Goal: Transaction & Acquisition: Purchase product/service

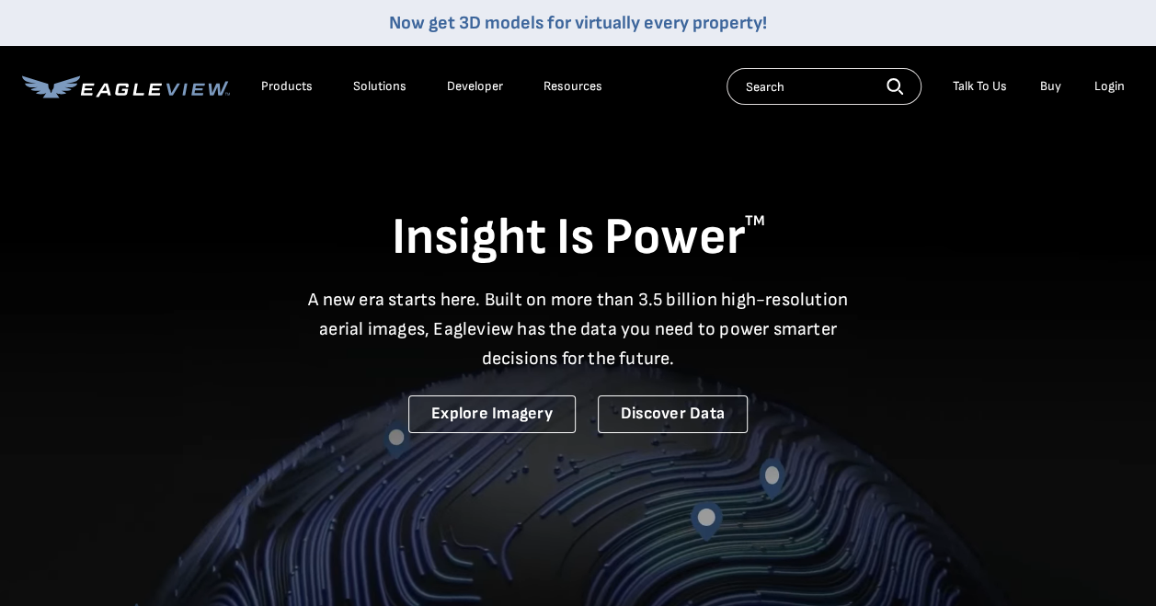
click at [1110, 73] on li "Login" at bounding box center [1109, 87] width 49 height 28
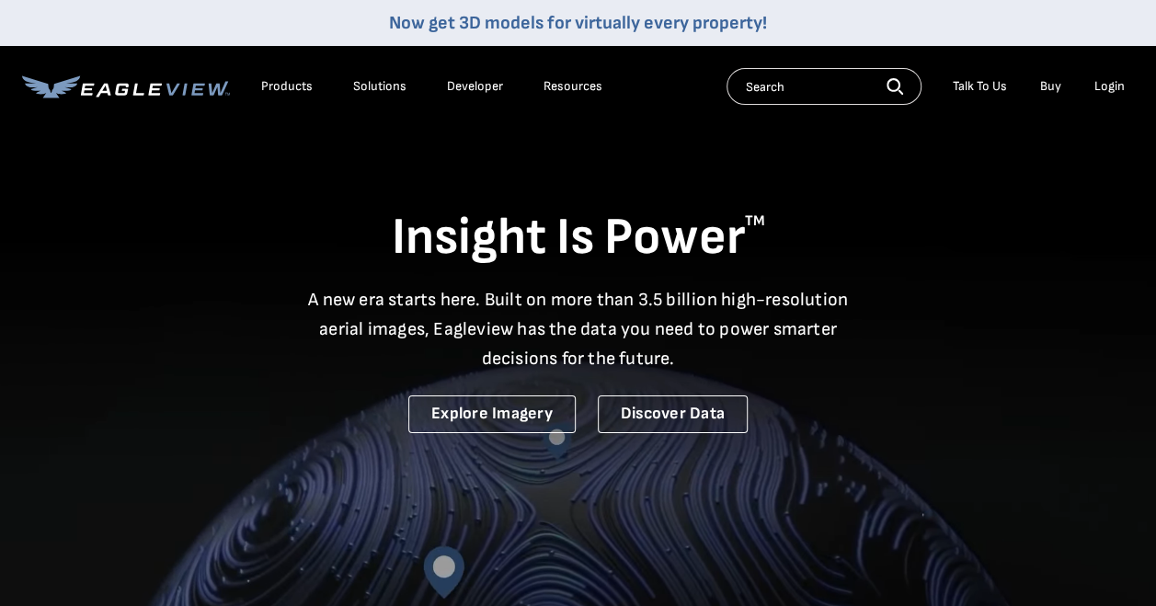
click at [1102, 90] on div "Login" at bounding box center [1109, 86] width 30 height 17
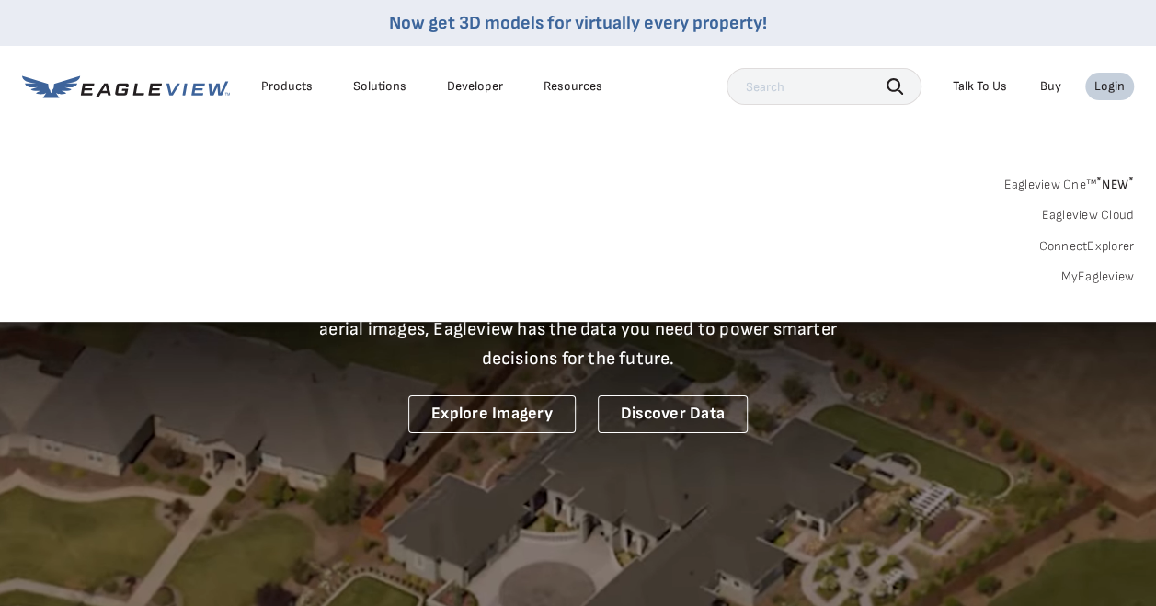
click at [1070, 270] on link "MyEagleview" at bounding box center [1097, 276] width 74 height 17
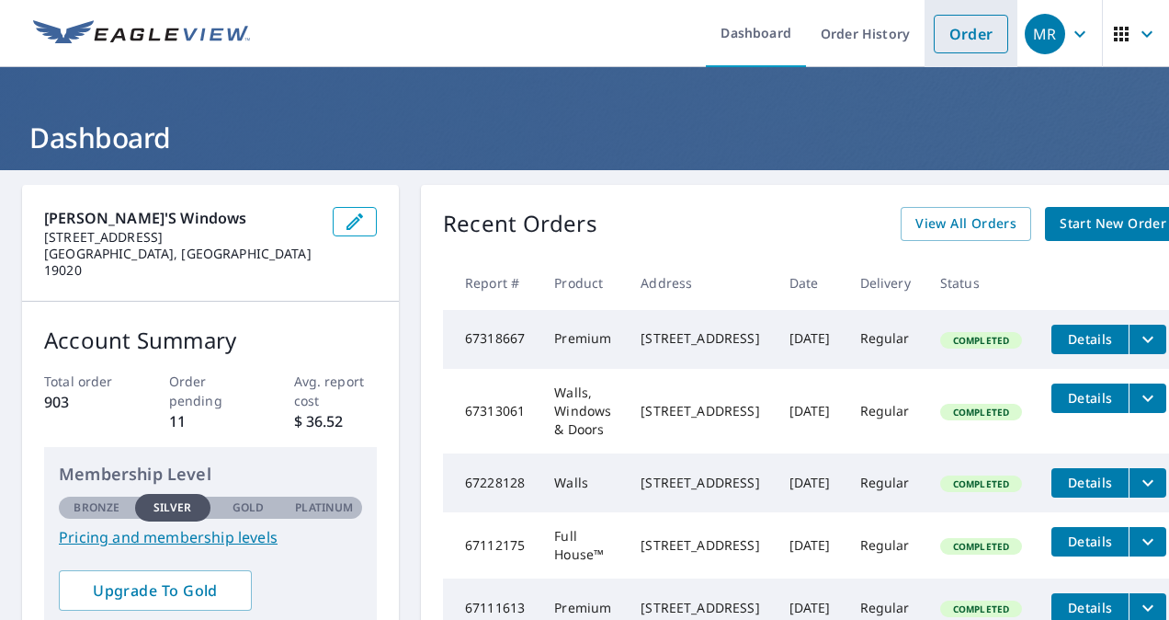
click at [955, 39] on link "Order" at bounding box center [971, 34] width 74 height 39
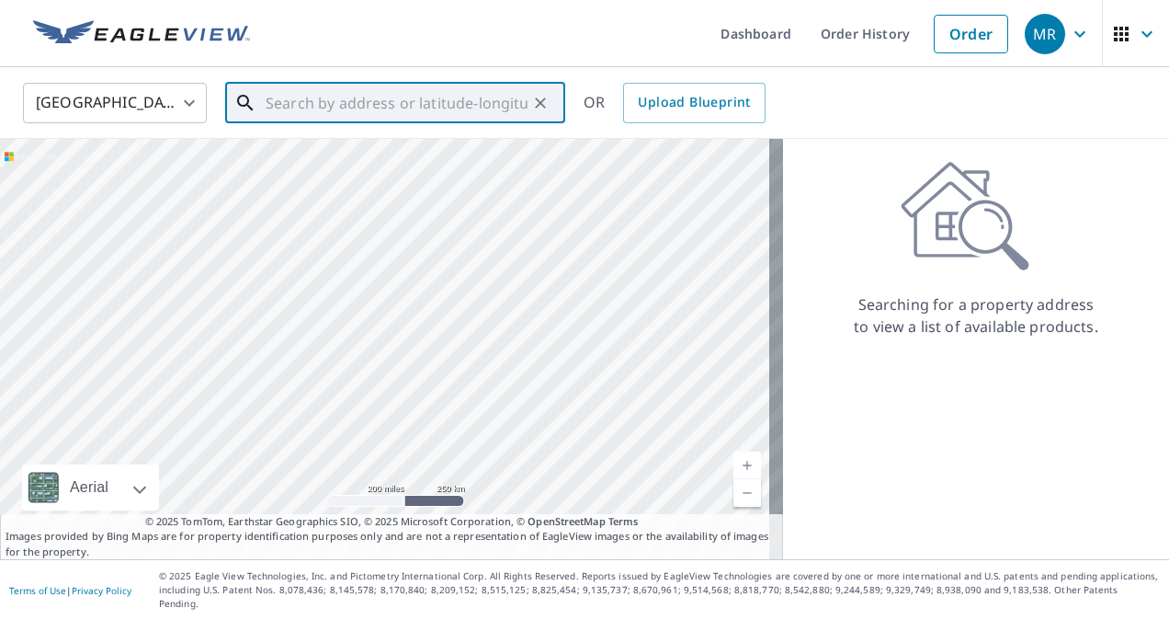
click at [443, 88] on input "text" at bounding box center [397, 102] width 262 height 51
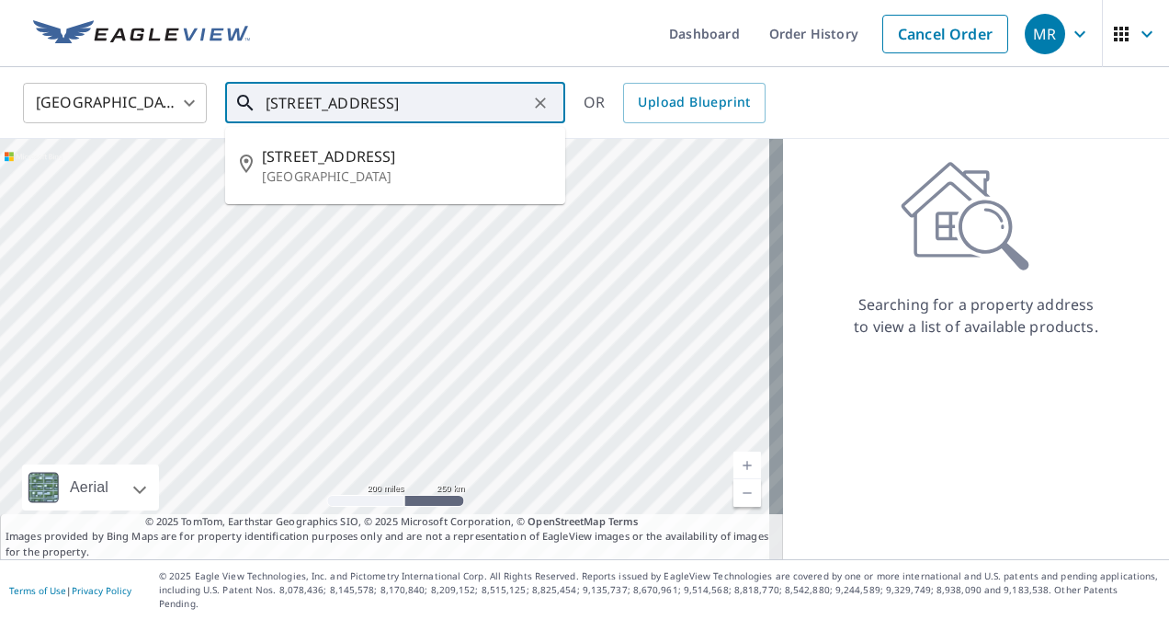
click at [399, 173] on p "[GEOGRAPHIC_DATA]" at bounding box center [406, 176] width 289 height 18
type input "[STREET_ADDRESS]"
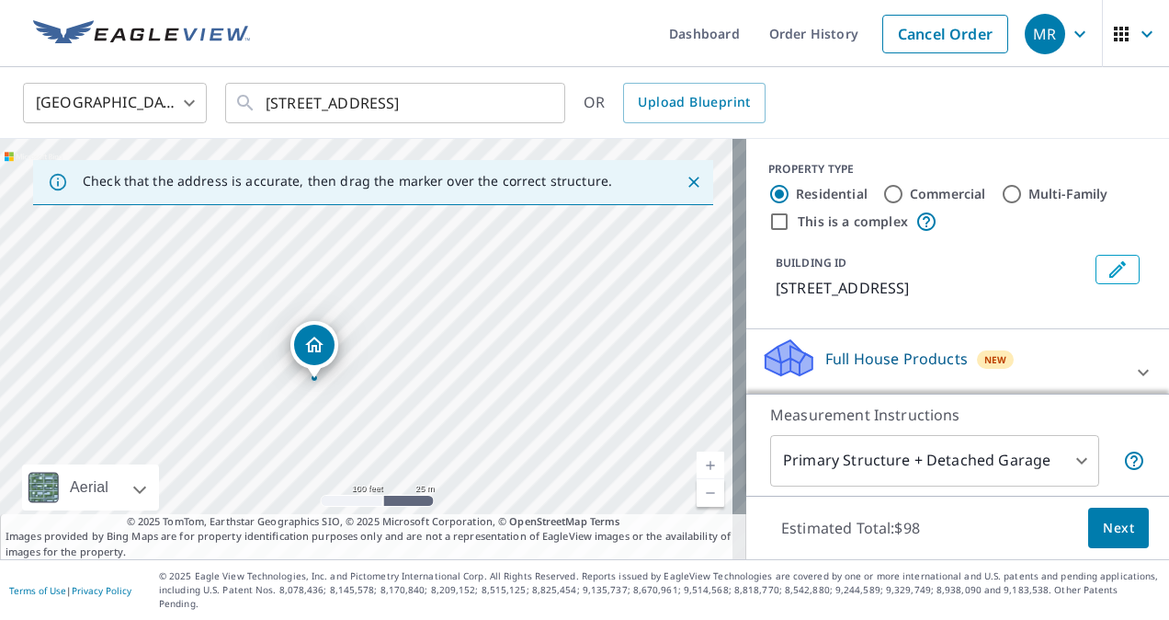
scroll to position [233, 0]
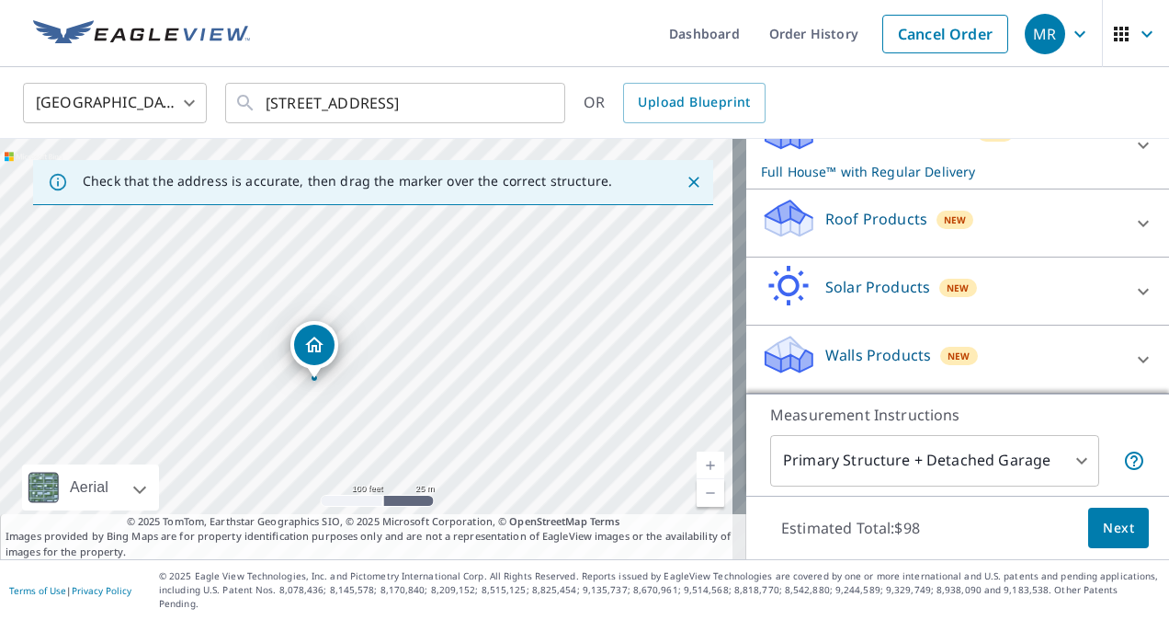
click at [1076, 178] on p "Full House™ with Regular Delivery" at bounding box center [941, 171] width 360 height 19
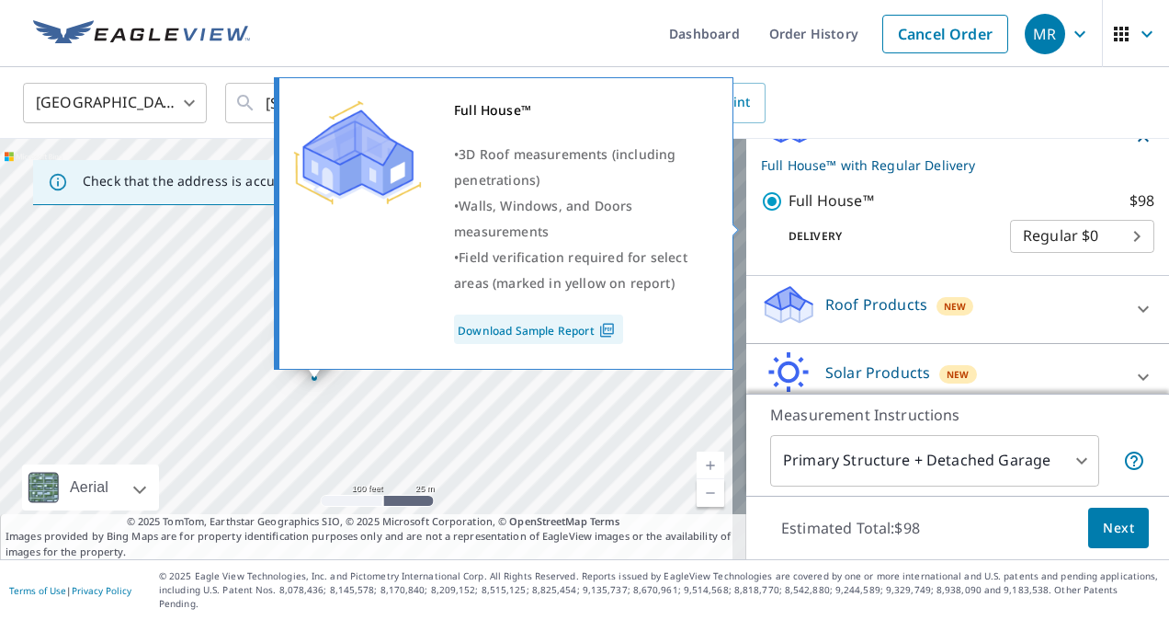
click at [761, 212] on input "Full House™ $98" at bounding box center [775, 201] width 28 height 22
checkbox input "false"
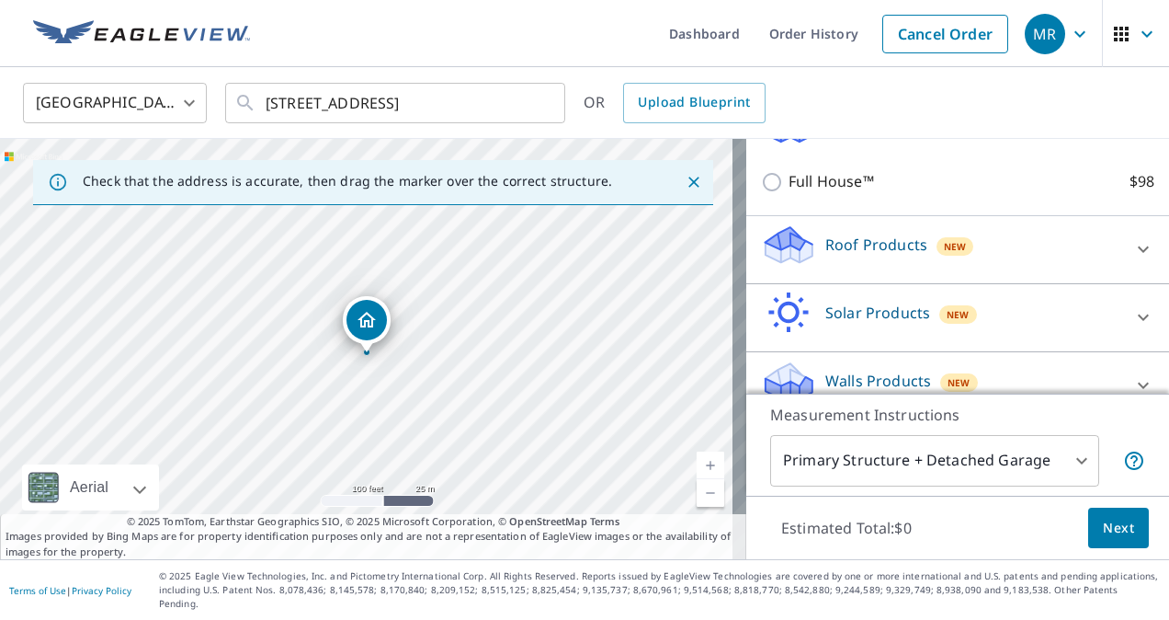
scroll to position [267, 0]
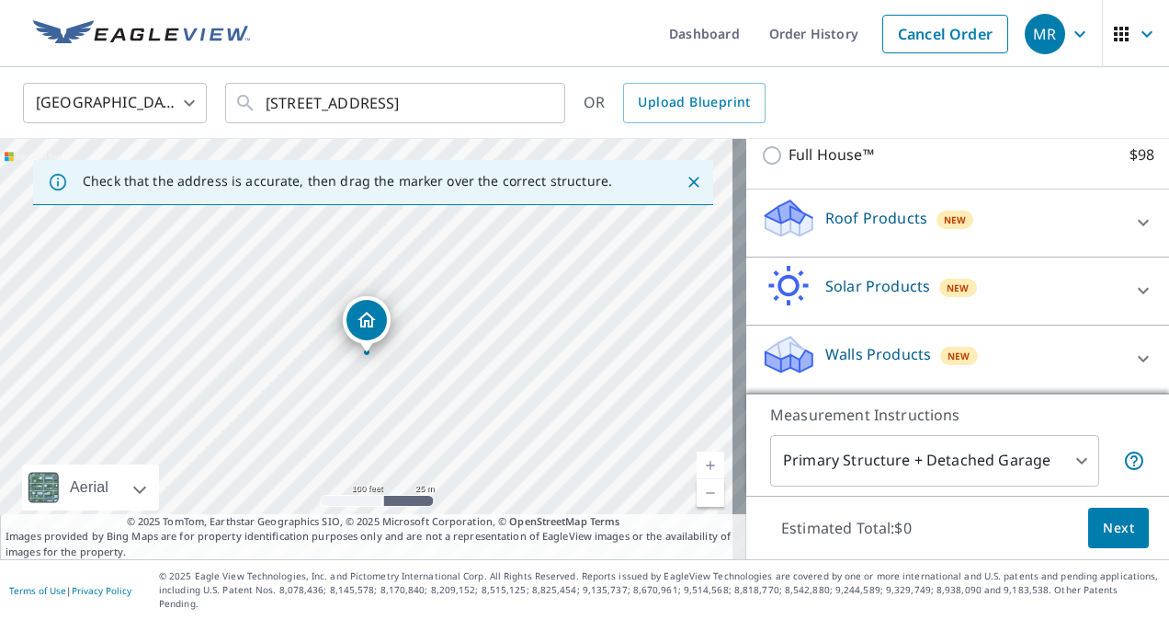
click at [877, 365] on p "Walls Products" at bounding box center [878, 354] width 106 height 22
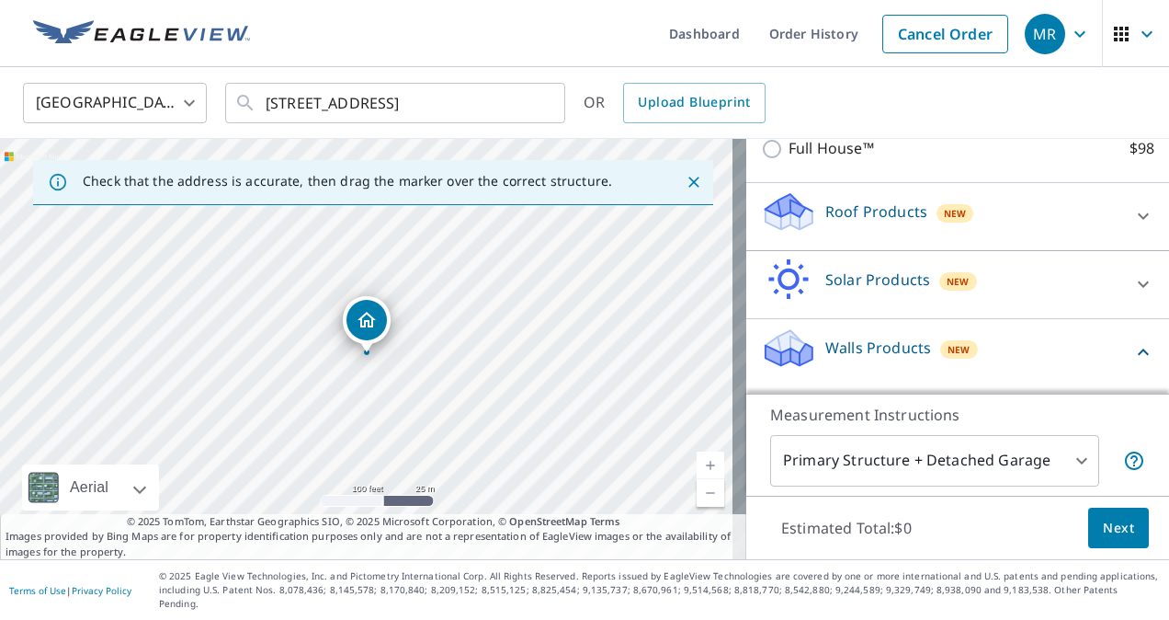
scroll to position [371, 0]
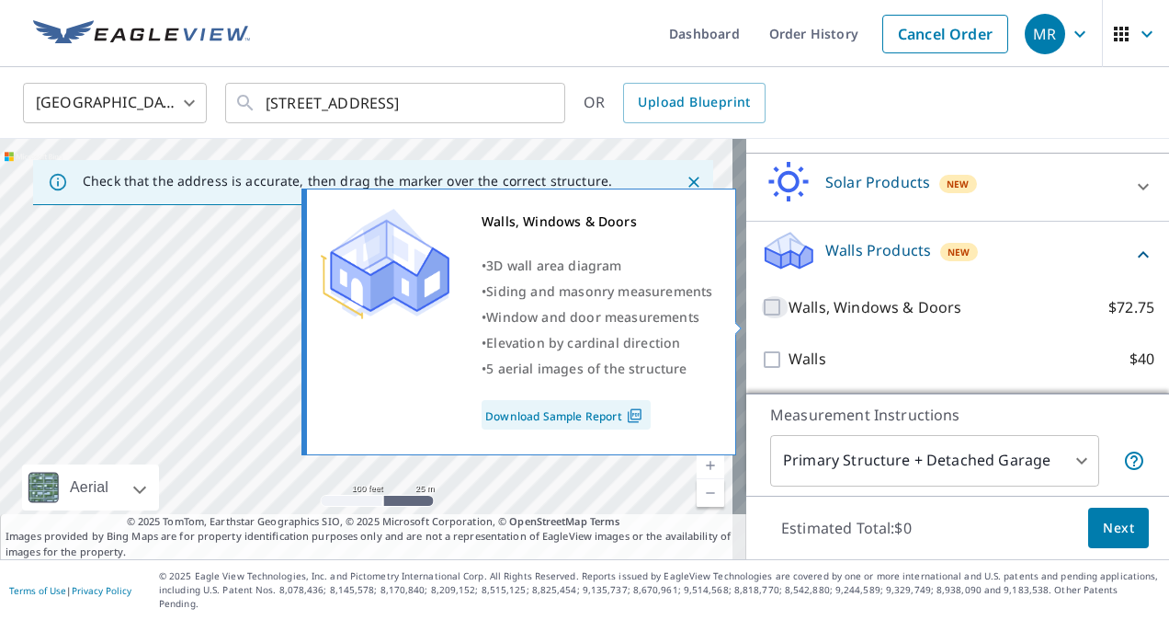
click at [761, 314] on input "Walls, Windows & Doors $72.75" at bounding box center [775, 307] width 28 height 22
checkbox input "true"
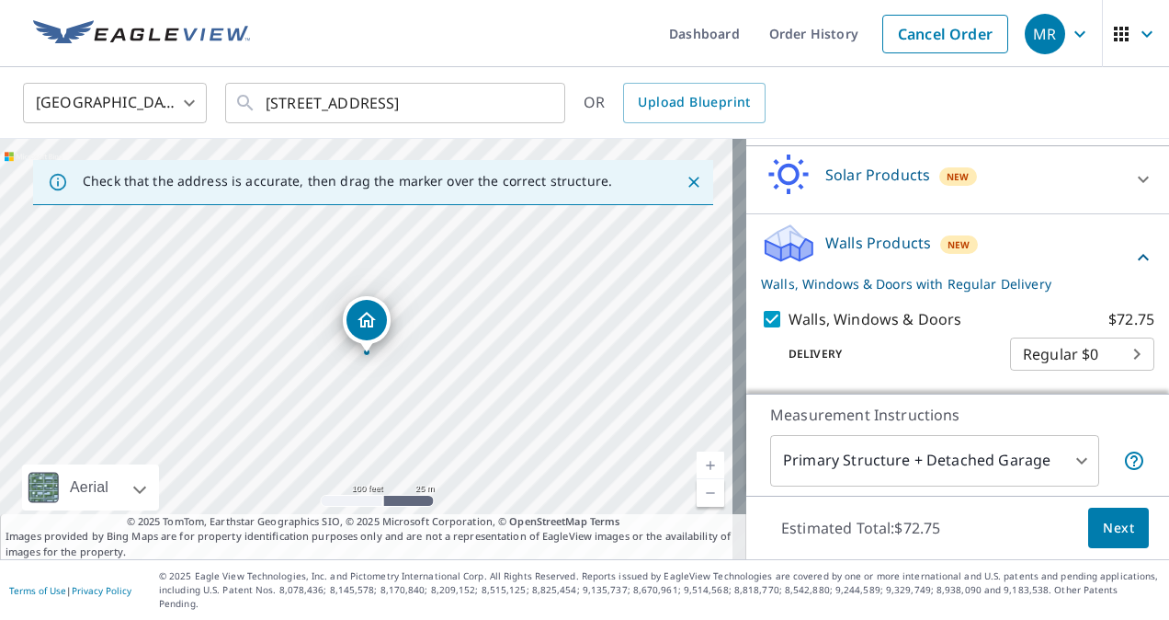
click at [1106, 540] on span "Next" at bounding box center [1118, 528] width 31 height 23
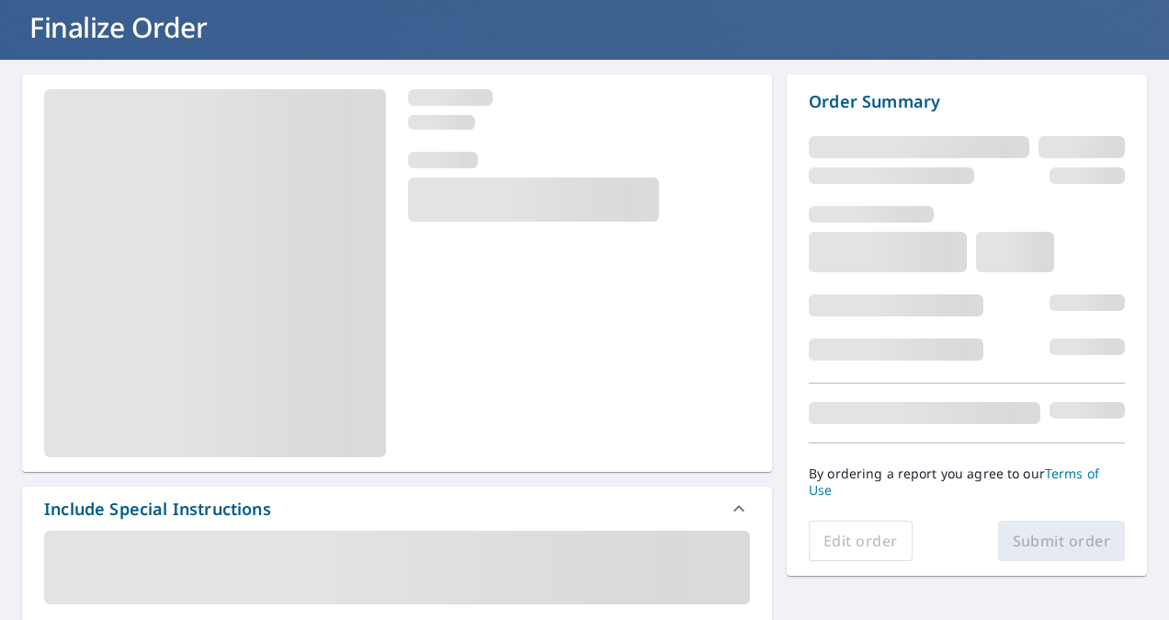
scroll to position [120, 0]
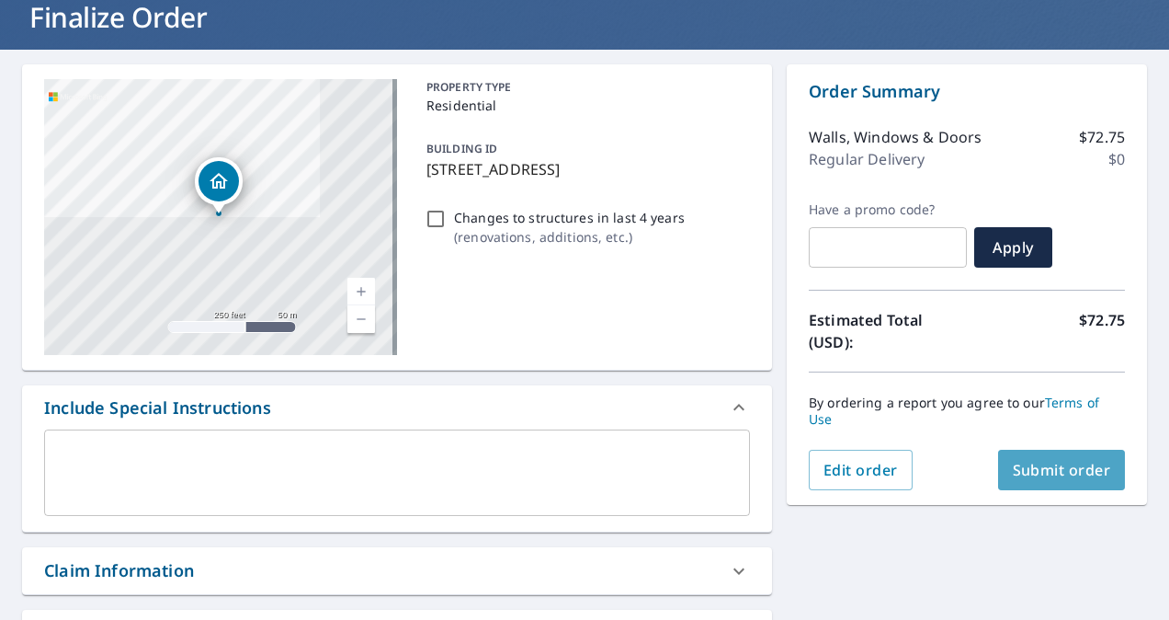
click at [1013, 461] on span "Submit order" at bounding box center [1062, 470] width 98 height 20
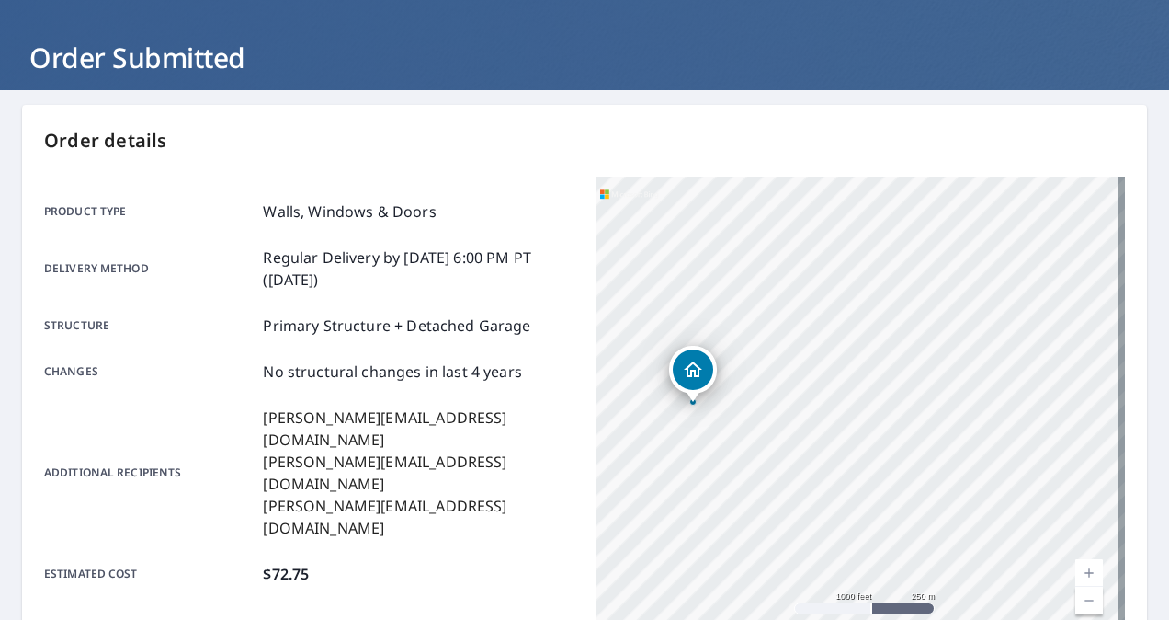
scroll to position [51, 0]
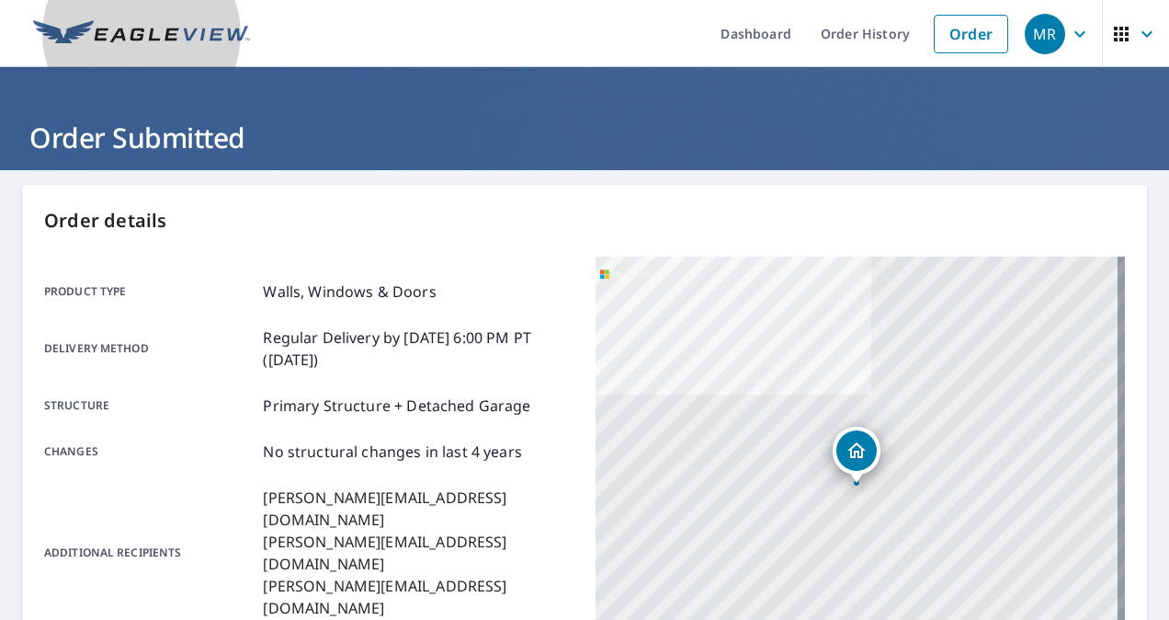
click at [234, 38] on img at bounding box center [141, 34] width 217 height 28
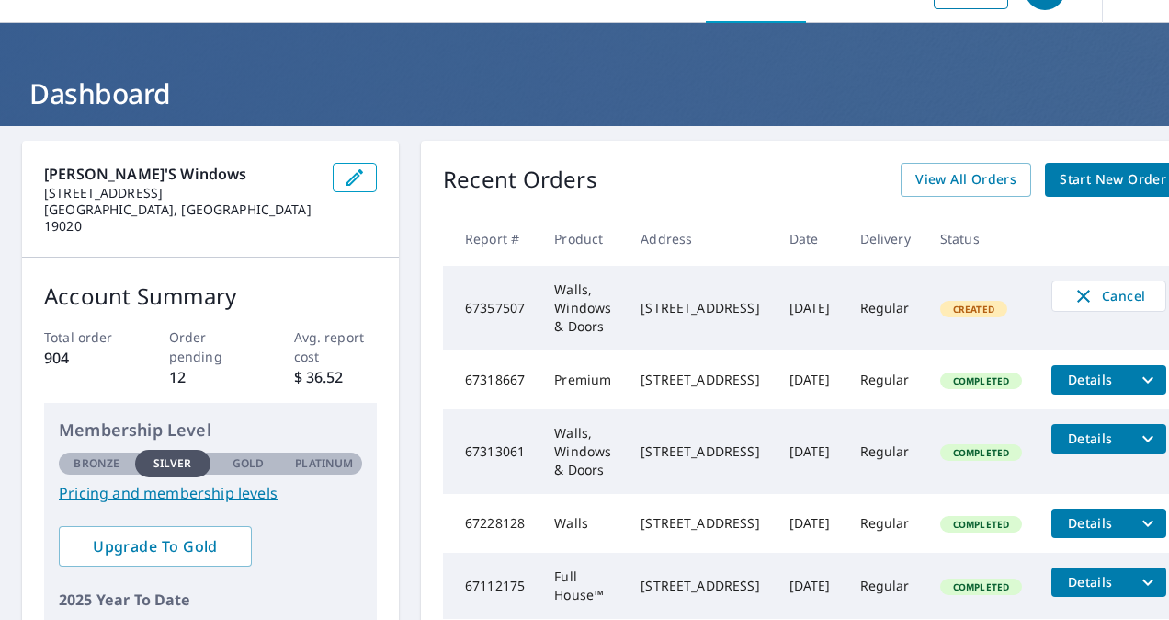
scroll to position [38, 0]
